Goal: Find specific page/section: Find specific page/section

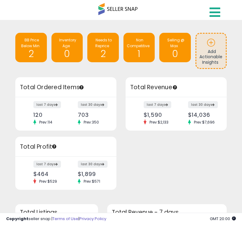
click at [216, 7] on icon at bounding box center [214, 12] width 11 height 12
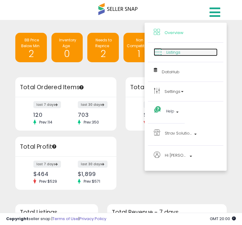
click at [181, 52] on link "Listings" at bounding box center [186, 52] width 64 height 8
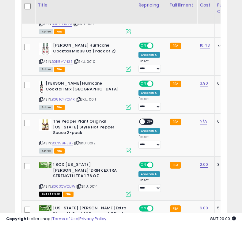
scroll to position [1050, 0]
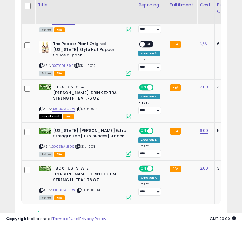
click at [52, 210] on select "** **" at bounding box center [47, 215] width 18 height 10
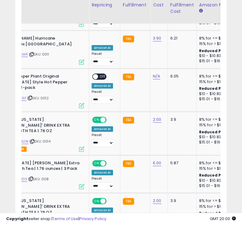
scroll to position [0, 0]
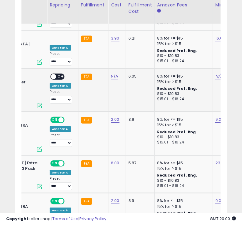
click at [88, 74] on small "FBA" at bounding box center [86, 77] width 11 height 7
